Goal: Connect with others: Participate in discussion

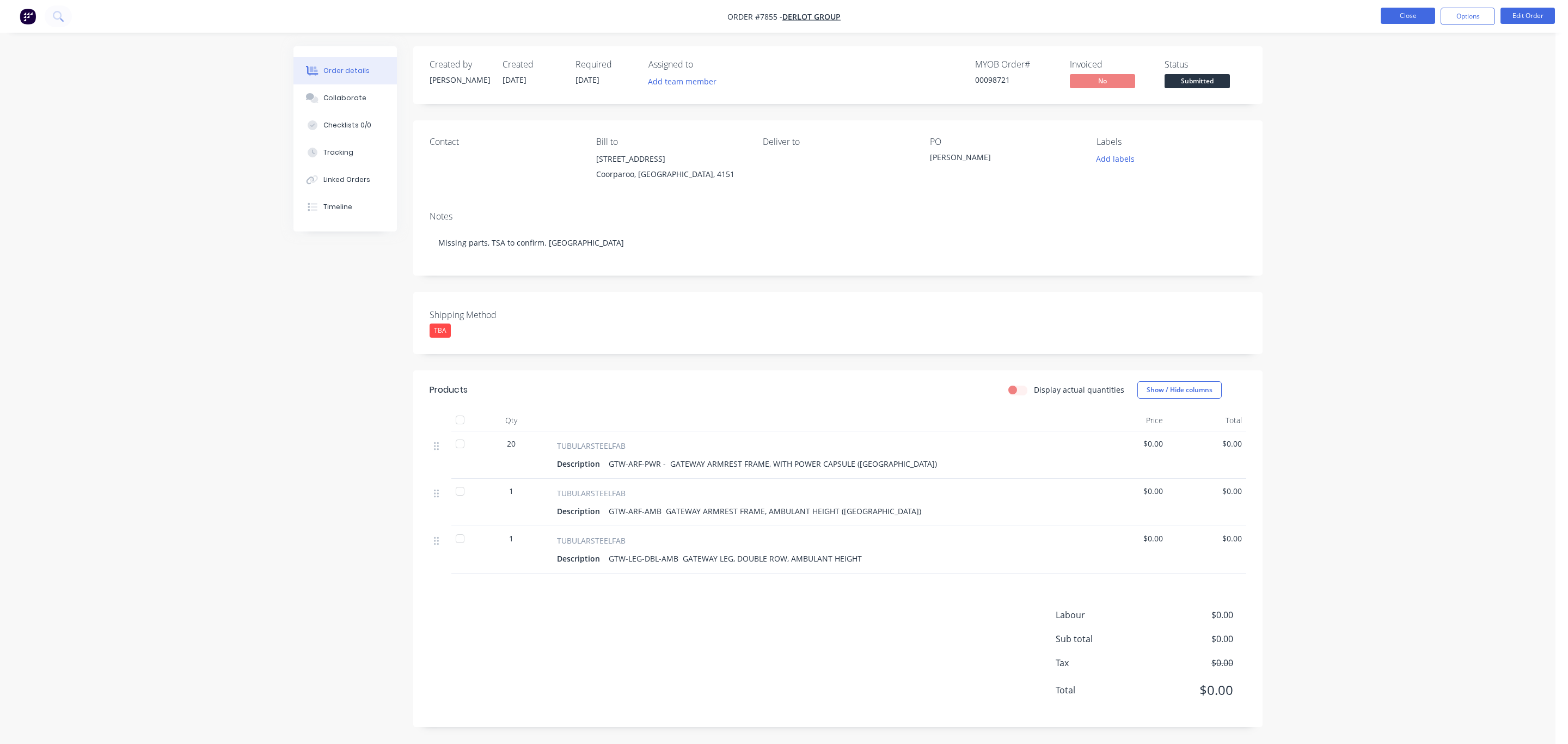
click at [1422, 20] on button "Close" at bounding box center [1408, 16] width 55 height 16
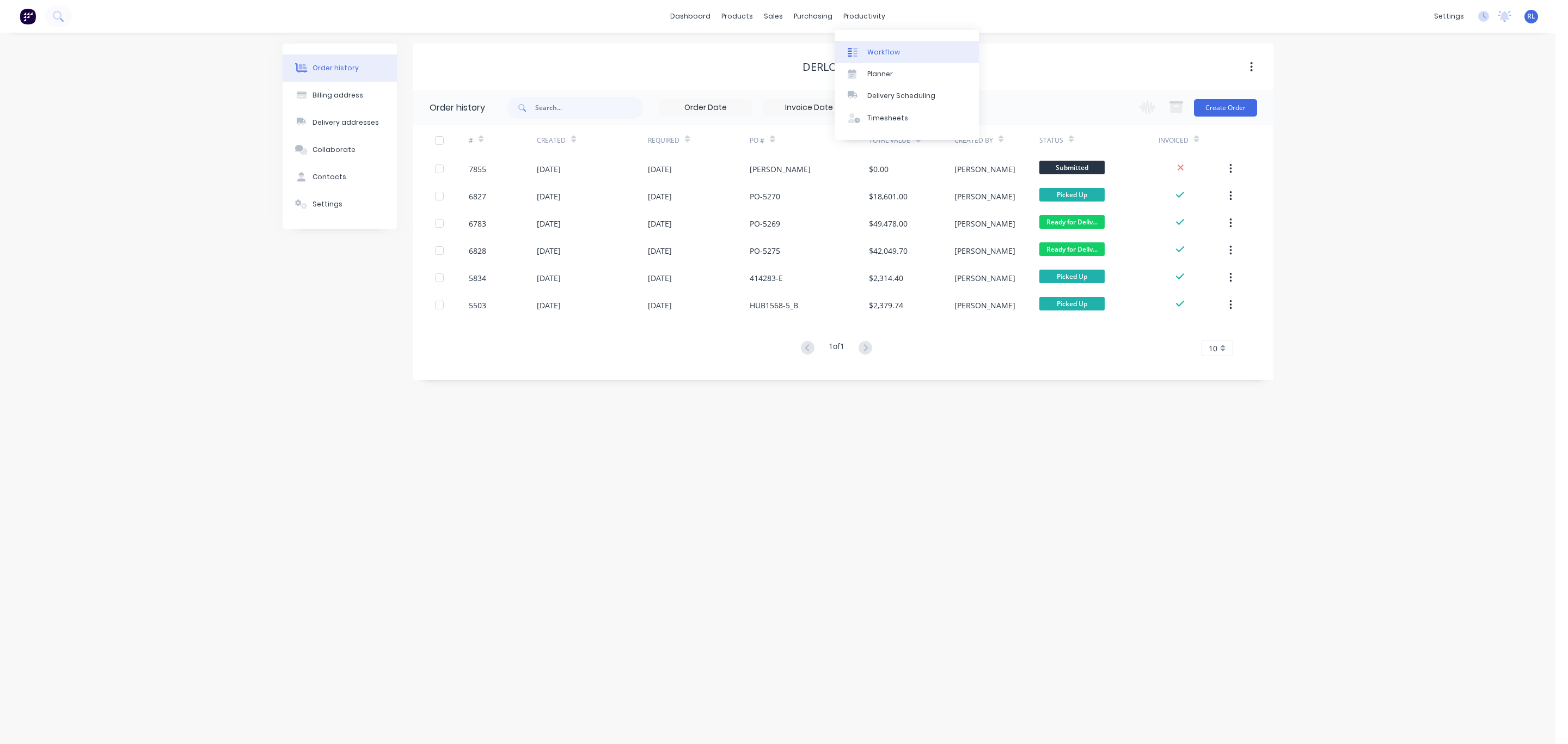
click at [886, 49] on div "Workflow" at bounding box center [884, 52] width 33 height 10
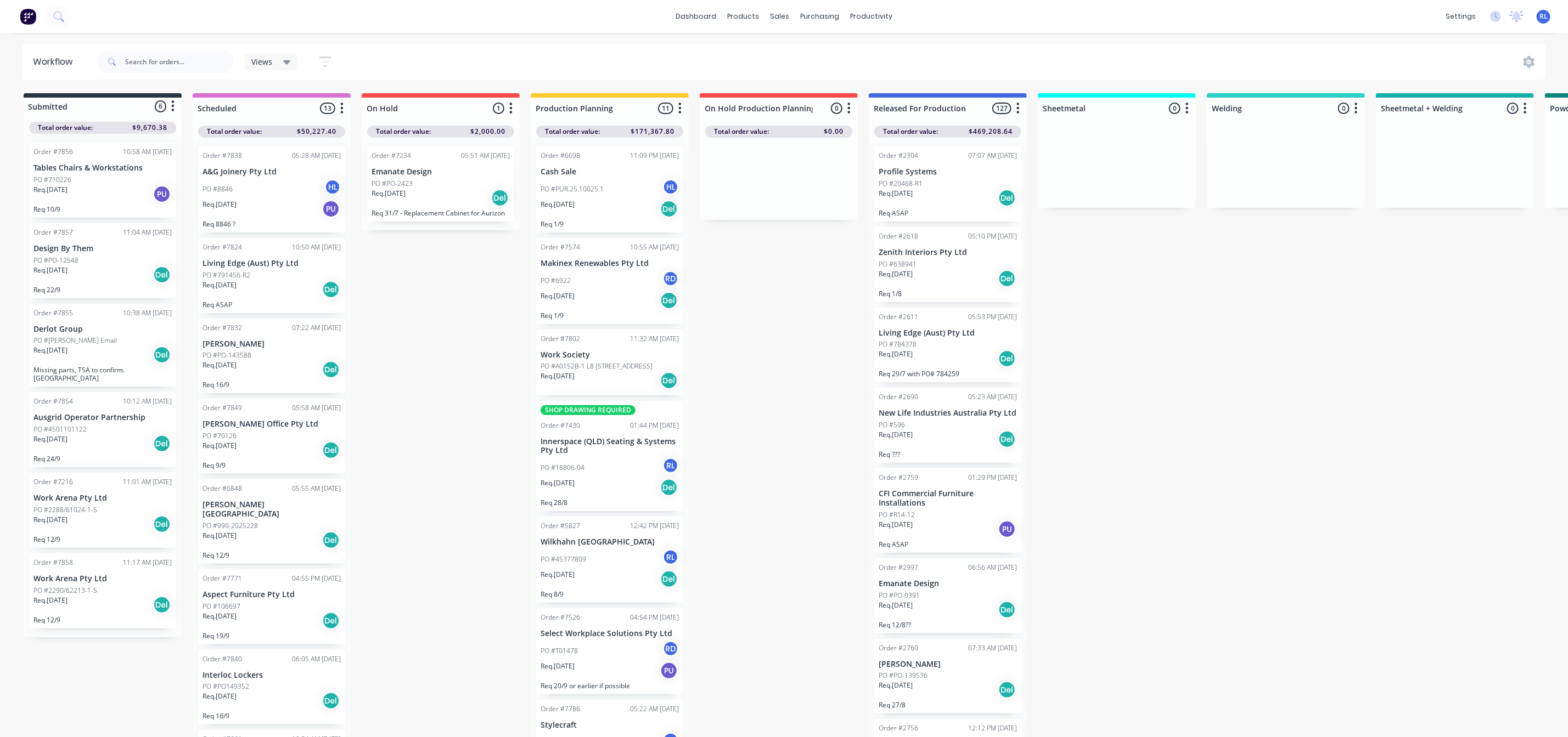
click at [323, 61] on icon "button" at bounding box center [325, 62] width 9 height 2
click at [284, 65] on icon at bounding box center [286, 62] width 8 height 12
click at [312, 209] on button "[PERSON_NAME]'s Work" at bounding box center [312, 209] width 117 height 12
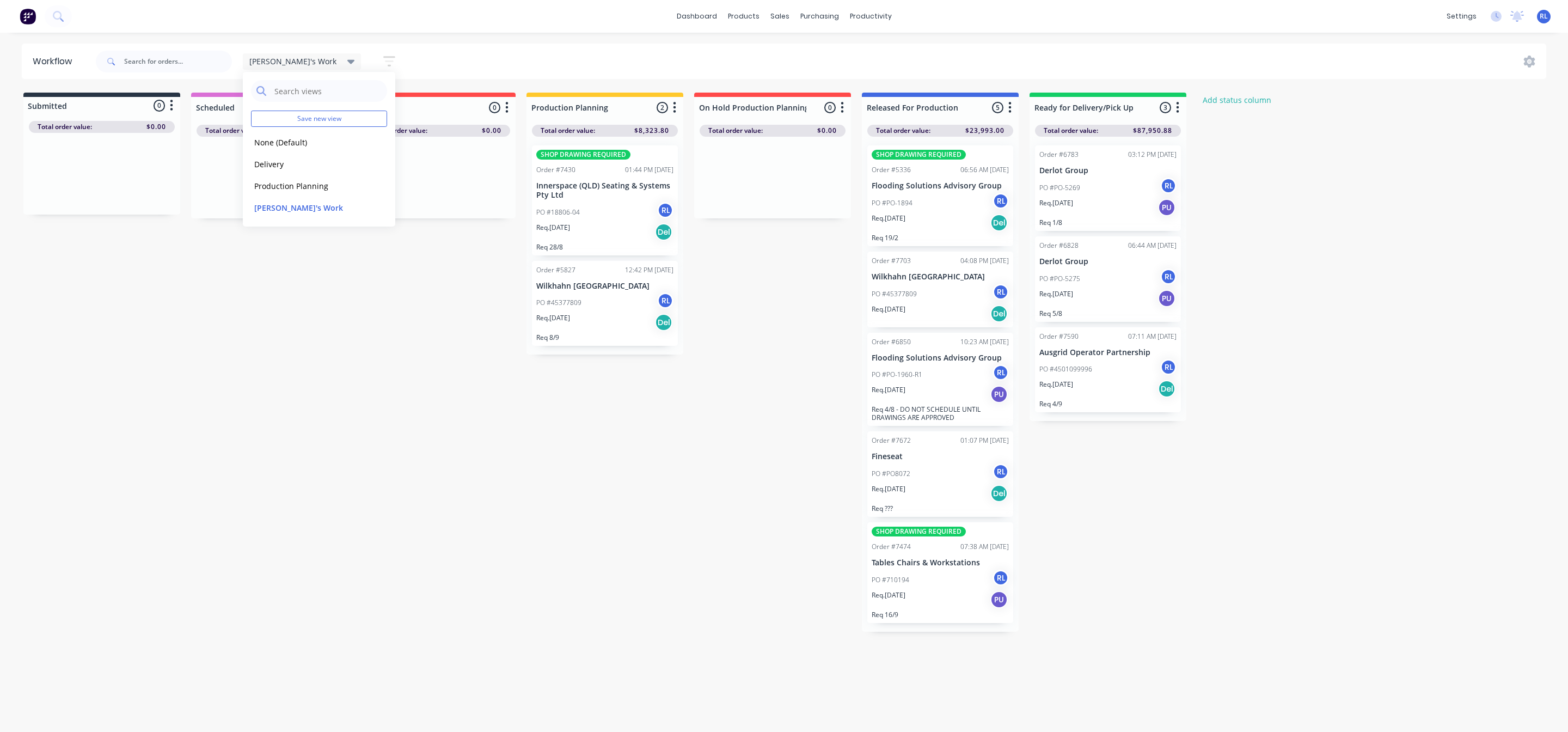
click at [943, 385] on div "Req. [DATE] PU" at bounding box center [940, 394] width 137 height 18
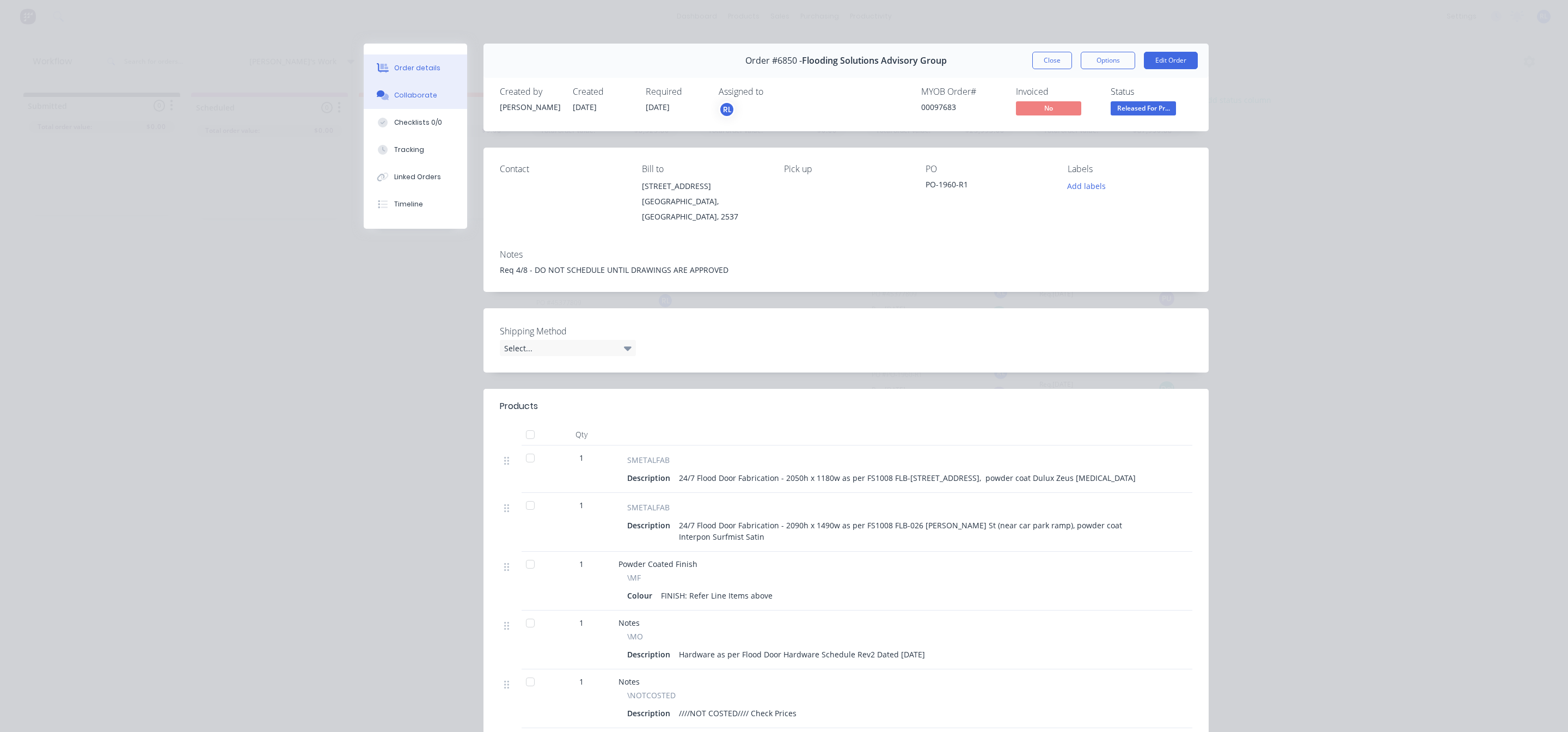
click at [423, 101] on button "Collaborate" at bounding box center [415, 94] width 103 height 27
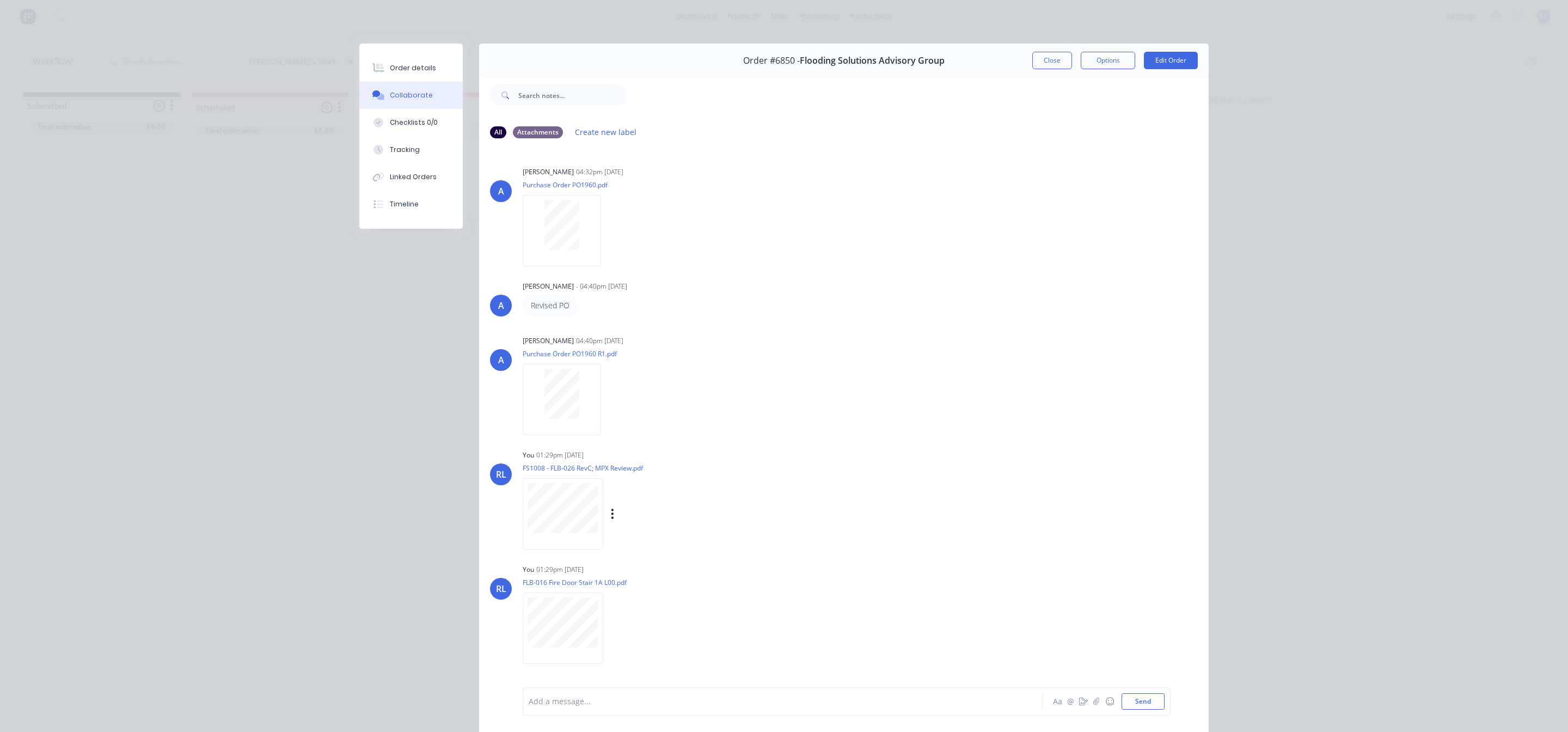
scroll to position [72, 0]
